Goal: Information Seeking & Learning: Check status

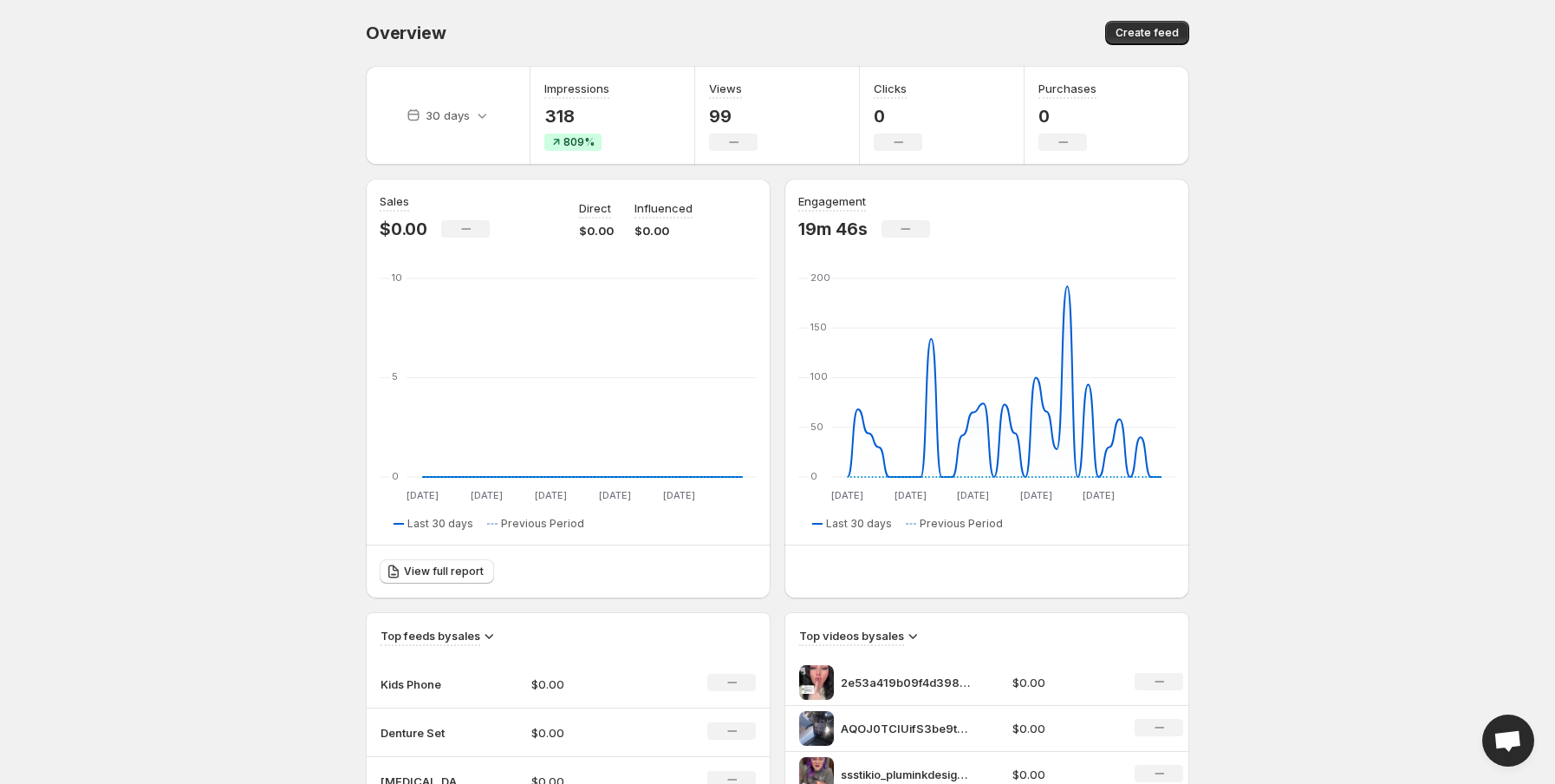
scroll to position [130, 0]
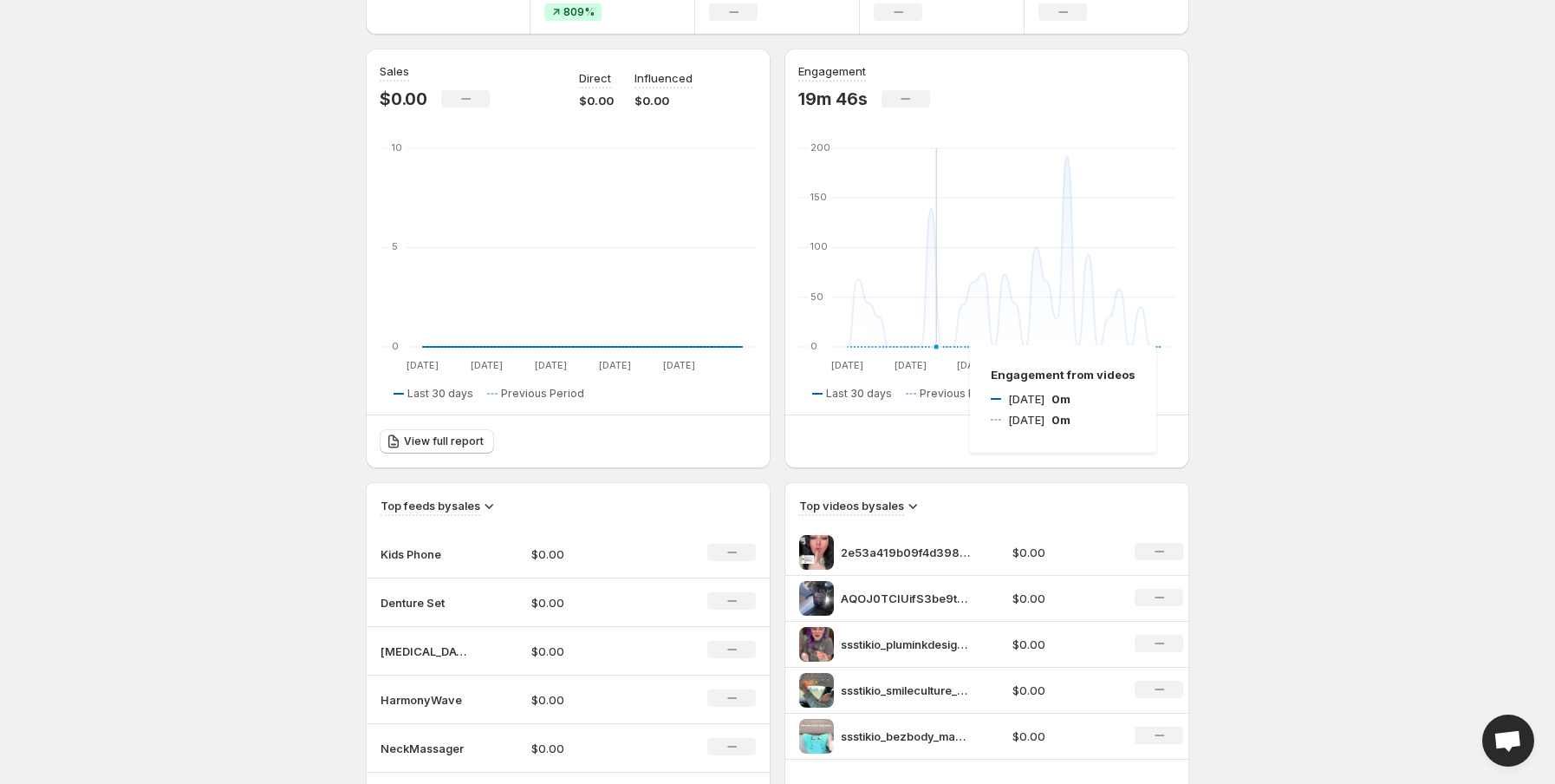
click at [953, 346] on icon at bounding box center [1004, 346] width 313 height 0
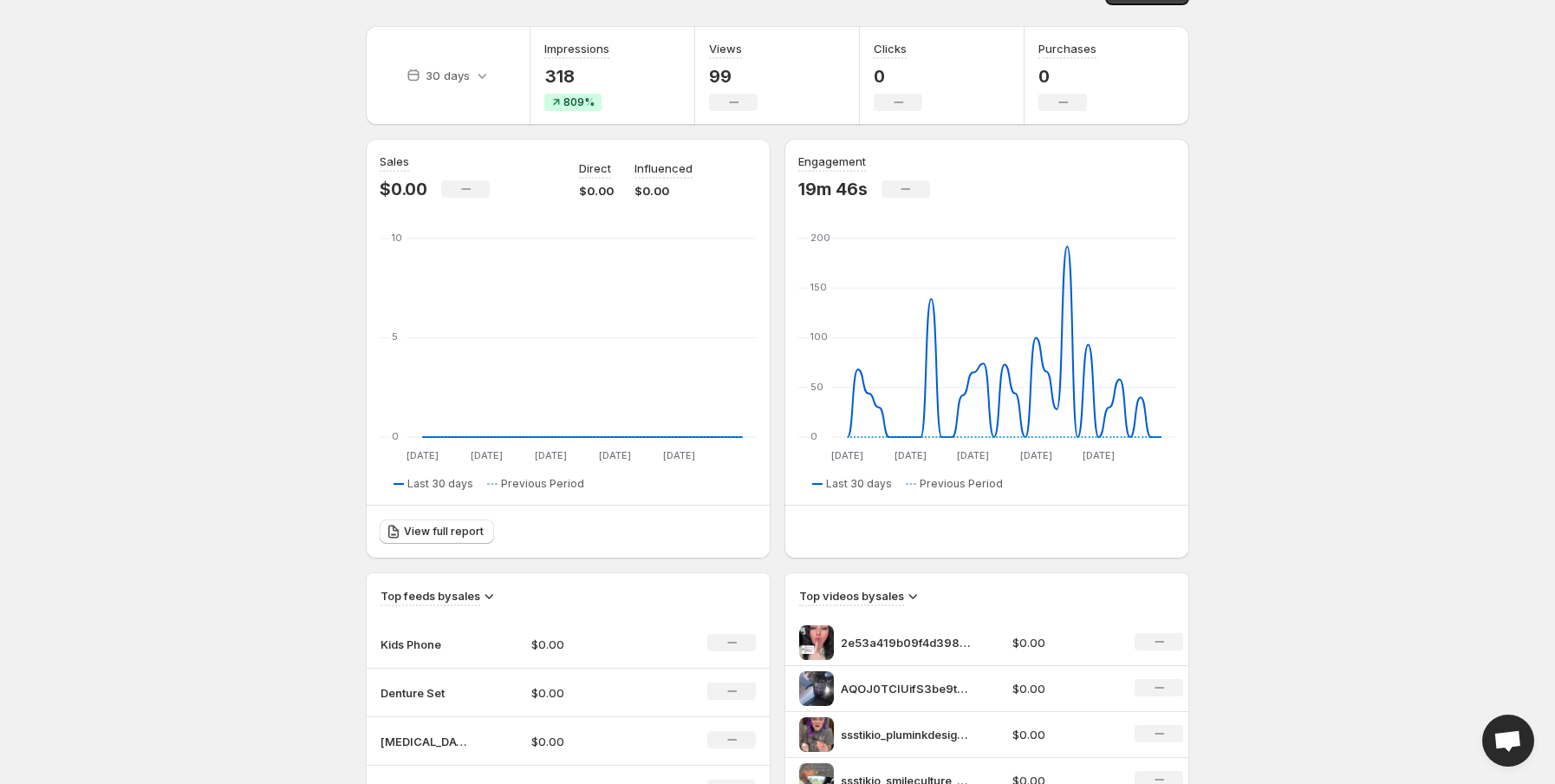
scroll to position [0, 0]
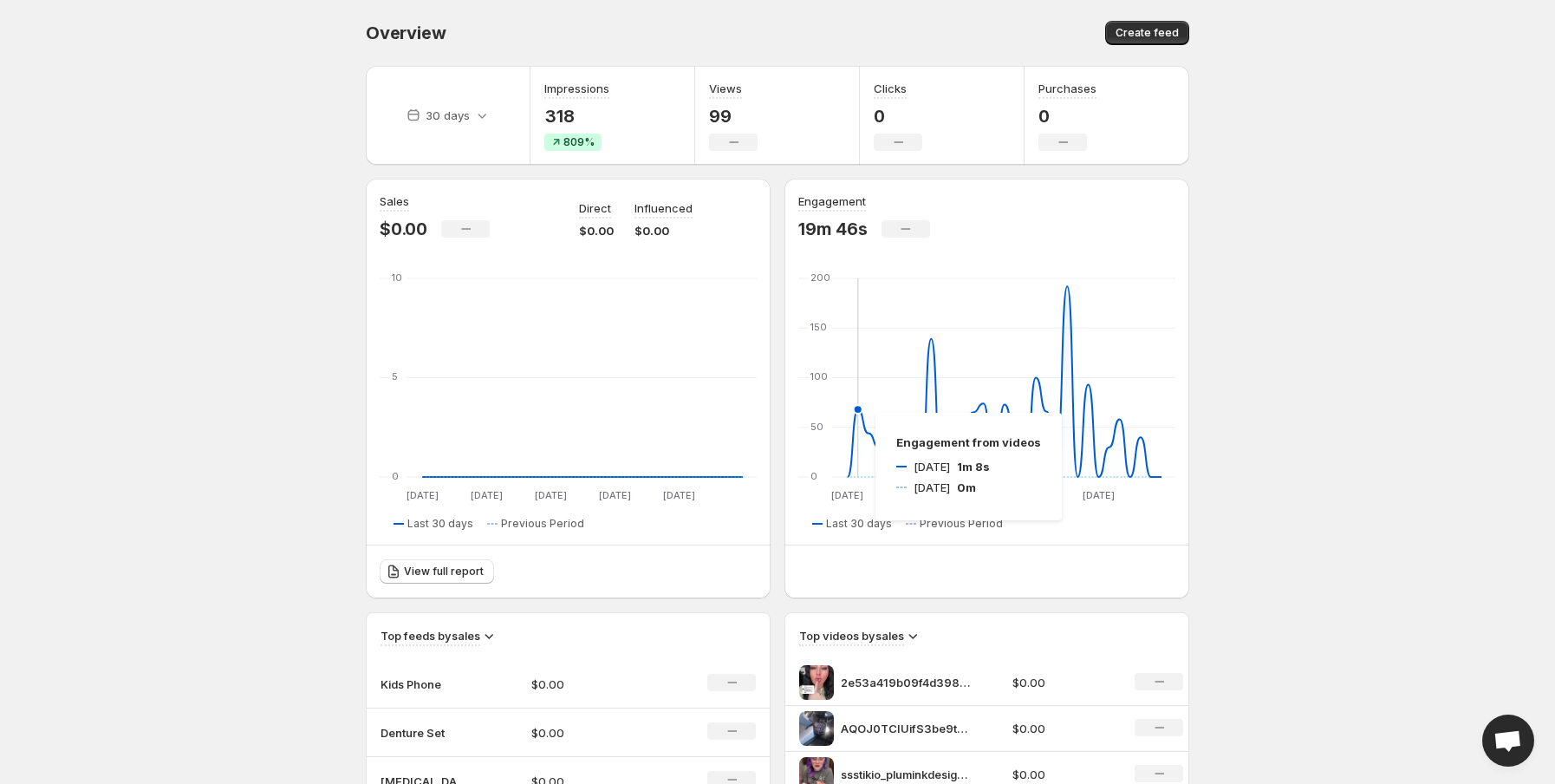
click at [858, 412] on icon at bounding box center [1004, 381] width 313 height 191
click at [857, 411] on icon at bounding box center [1004, 381] width 313 height 191
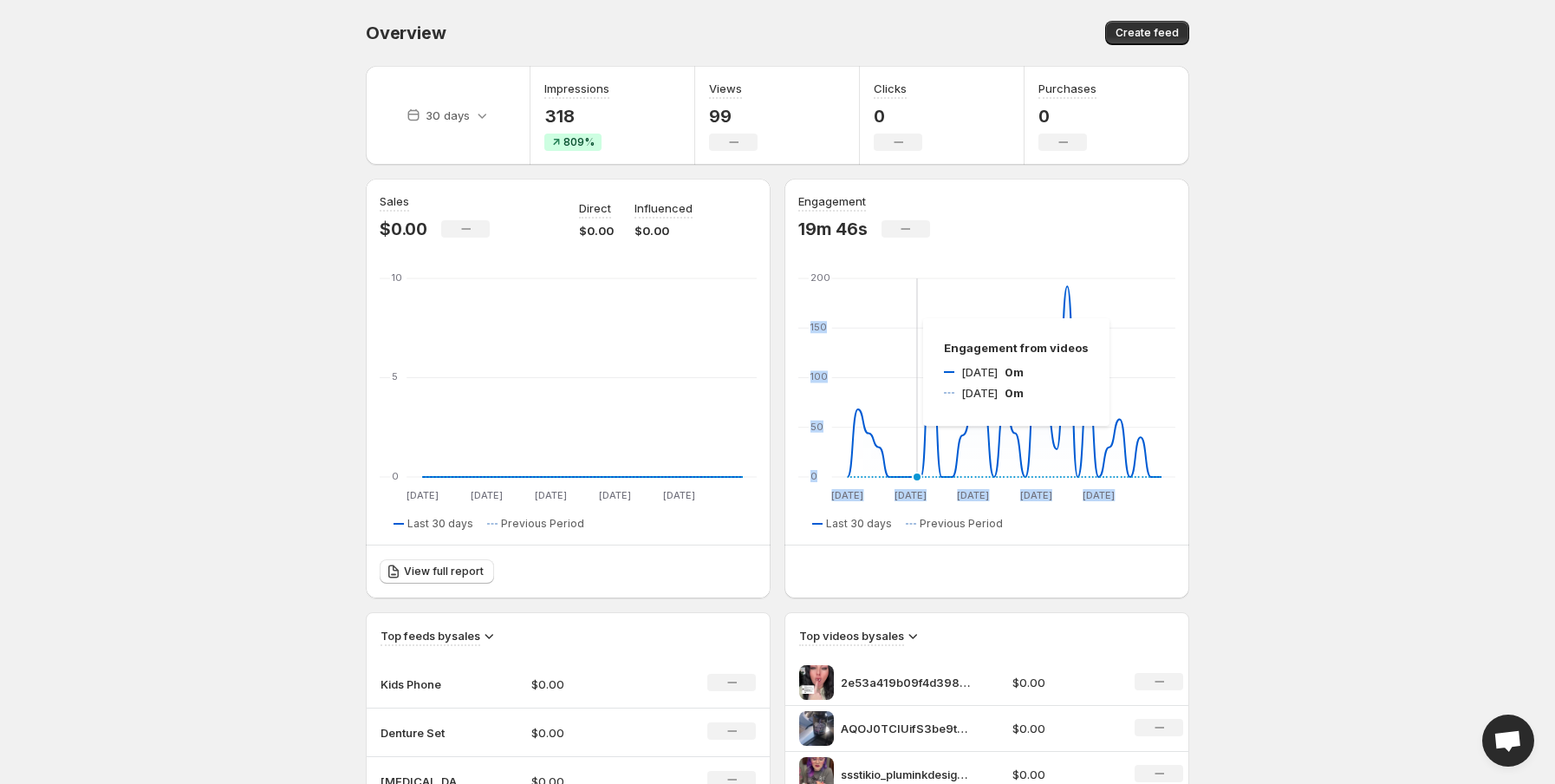
drag, startPoint x: 997, startPoint y: 247, endPoint x: 906, endPoint y: 318, distance: 115.4
click at [906, 318] on div "Engagement 19m 46s No change [DATE] [DATE] [DATE] Aug [DATE] Aug [DATE] Aug [DA…" at bounding box center [986, 360] width 377 height 338
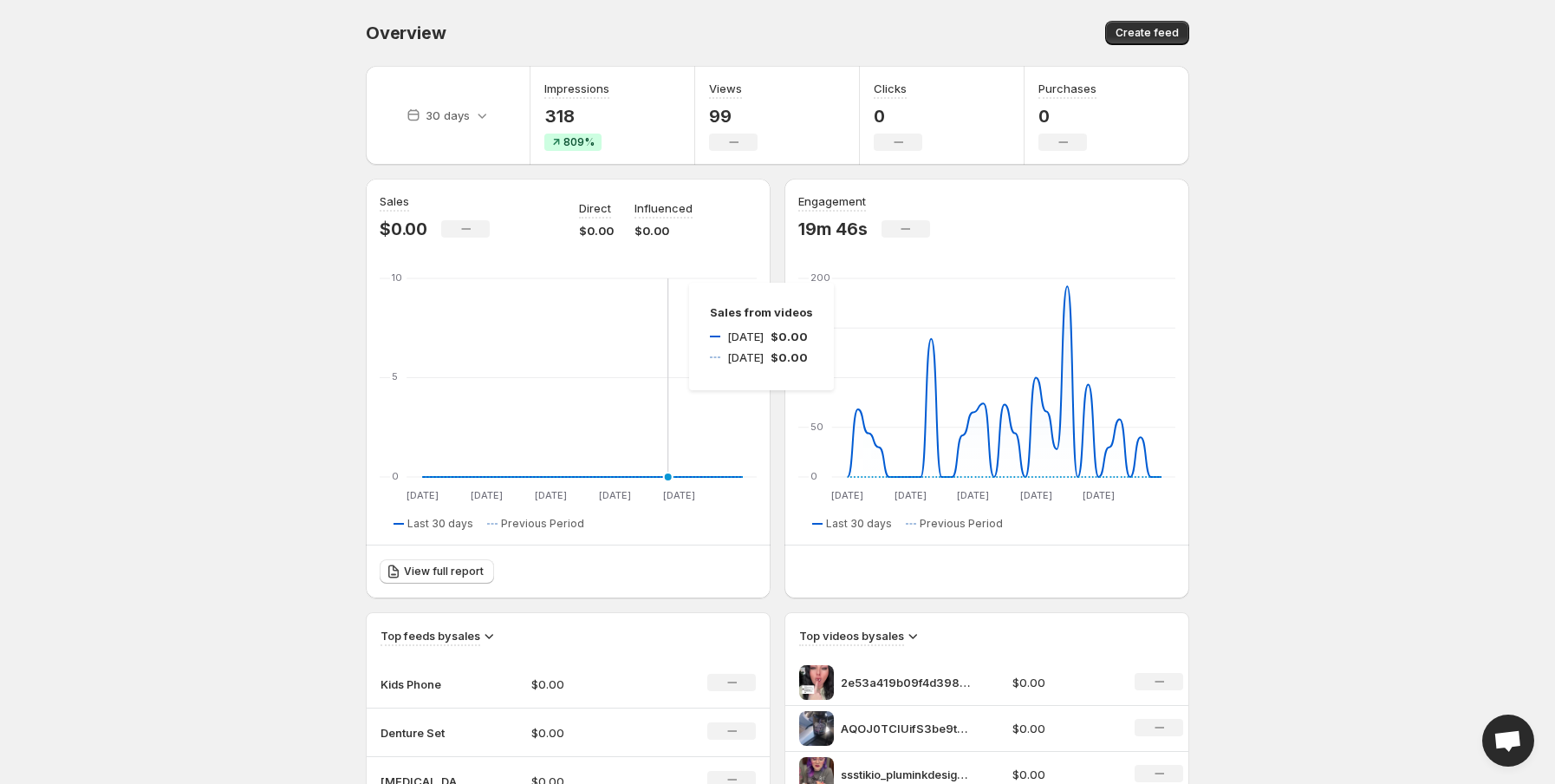
click at [672, 282] on icon "[DATE] [DATE] [DATE] Aug [DATE] Aug [DATE] Aug [DATE] Aug 0 5 10 [DATE] [DATE] …" at bounding box center [568, 388] width 377 height 229
click at [591, 137] on span "809%" at bounding box center [579, 142] width 31 height 14
click at [565, 121] on p "318" at bounding box center [576, 116] width 65 height 21
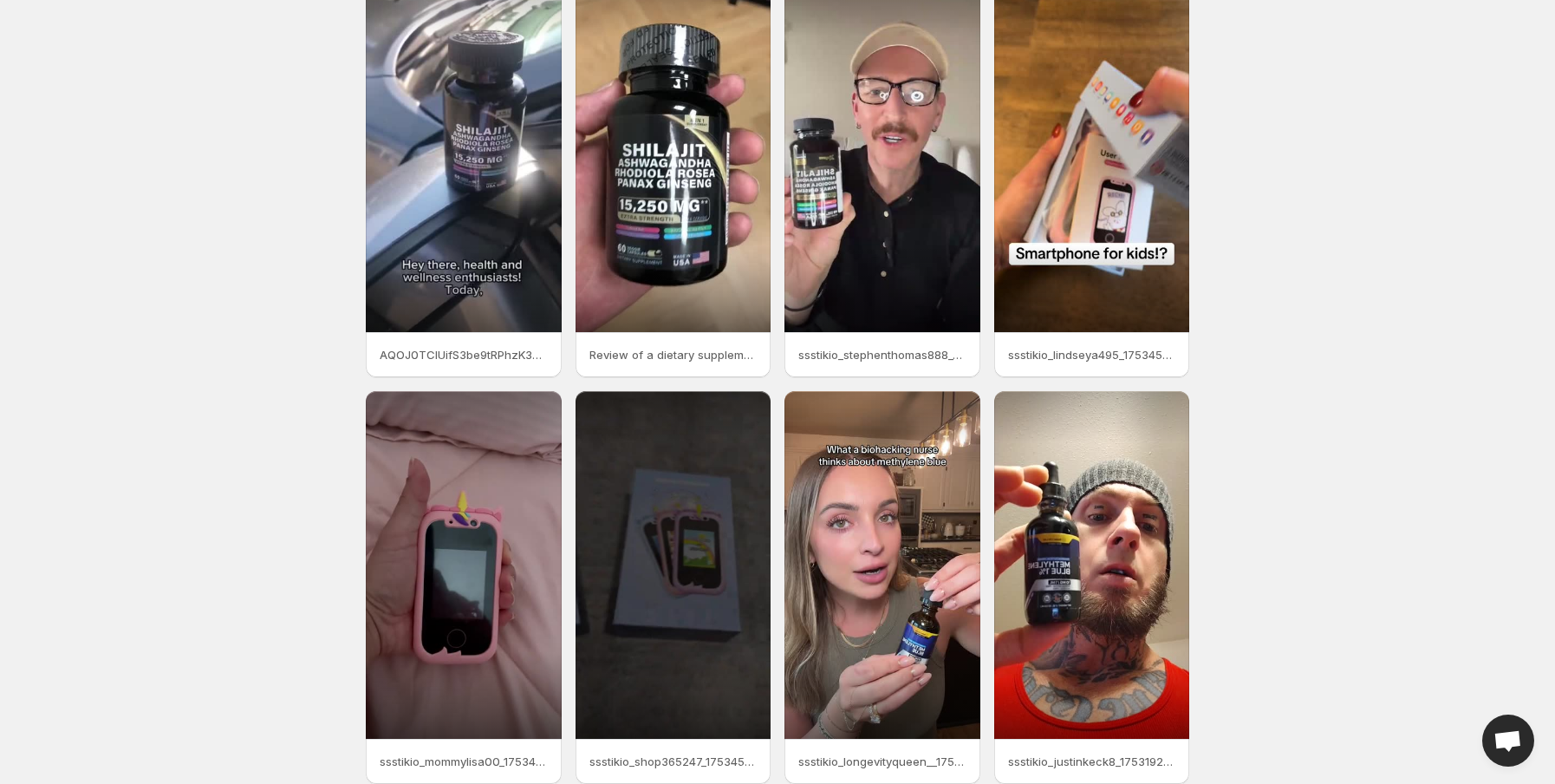
scroll to position [159, 0]
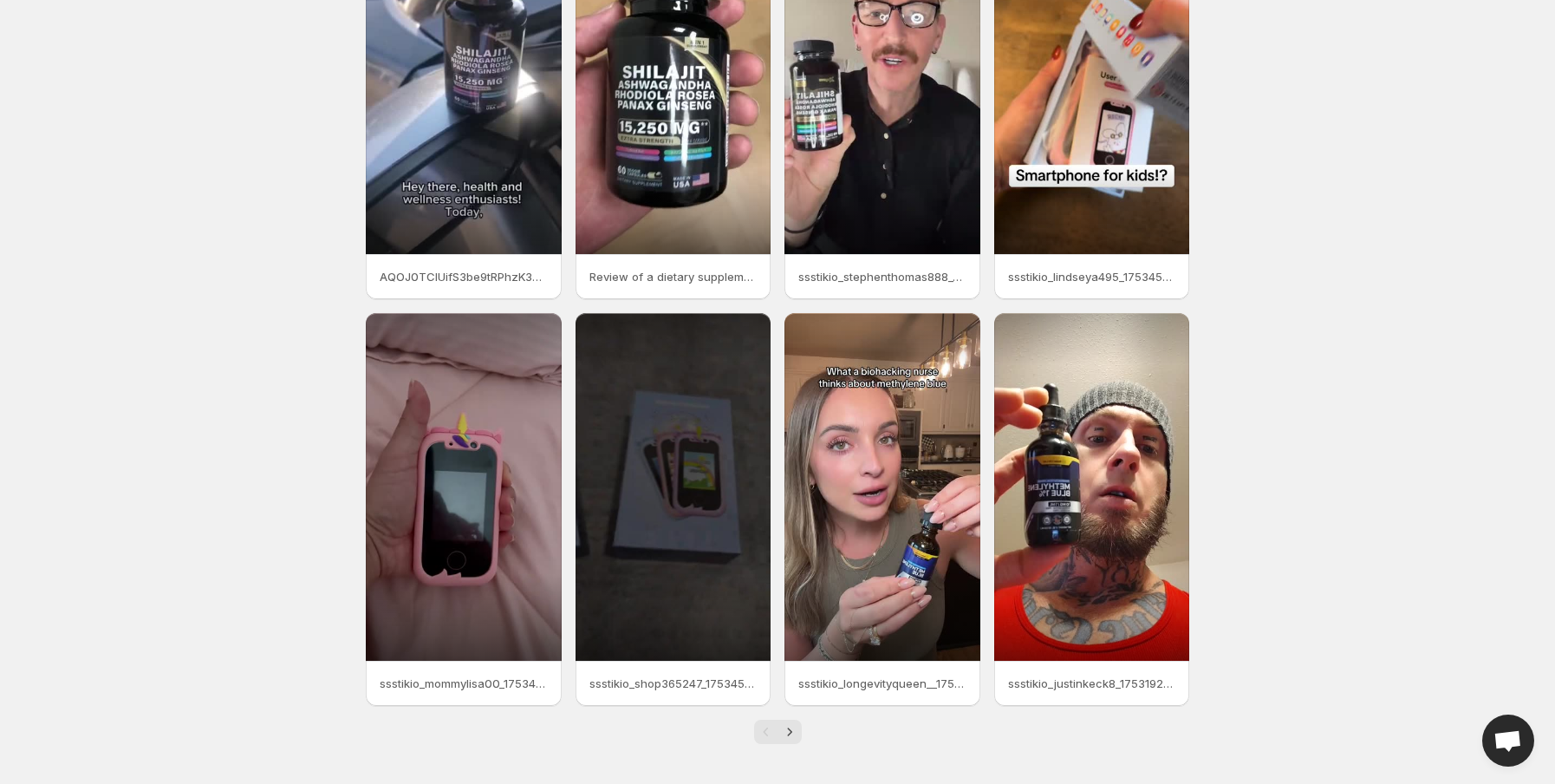
click at [770, 728] on div "Pagination" at bounding box center [766, 731] width 24 height 24
click at [780, 720] on button "Next" at bounding box center [790, 731] width 24 height 24
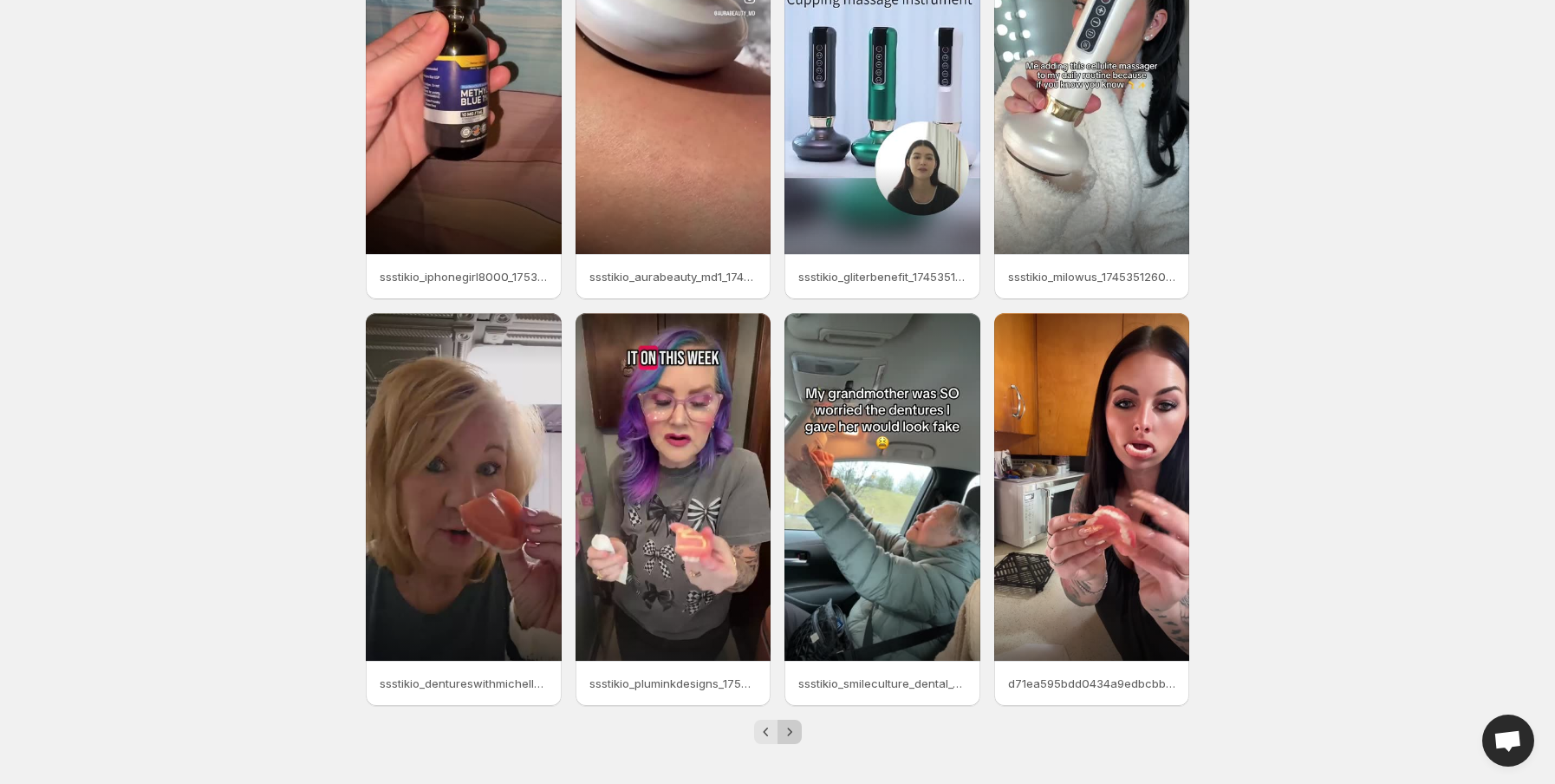
click at [789, 732] on icon "Next" at bounding box center [790, 731] width 17 height 17
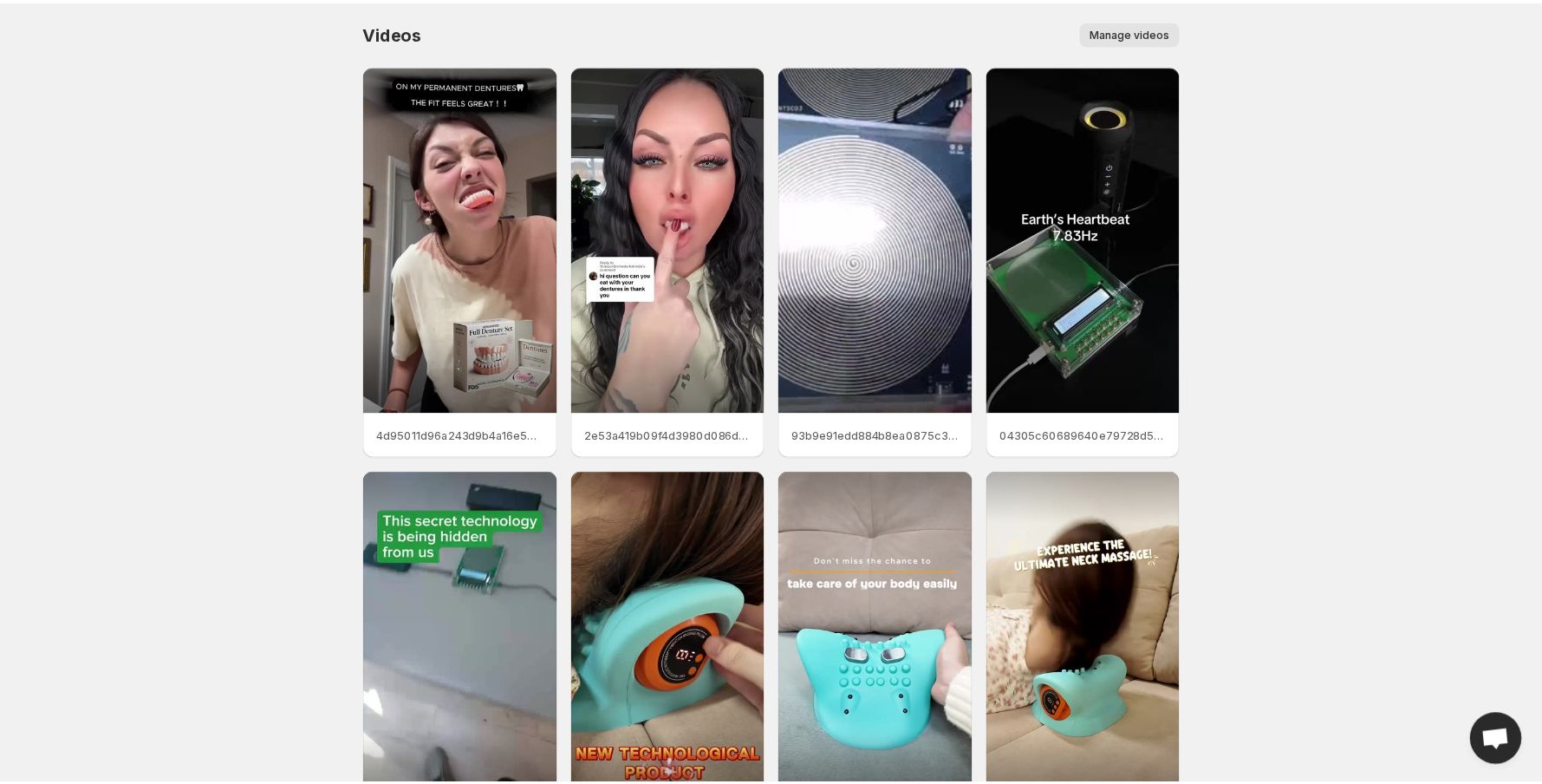
scroll to position [0, 0]
